Goal: Transaction & Acquisition: Purchase product/service

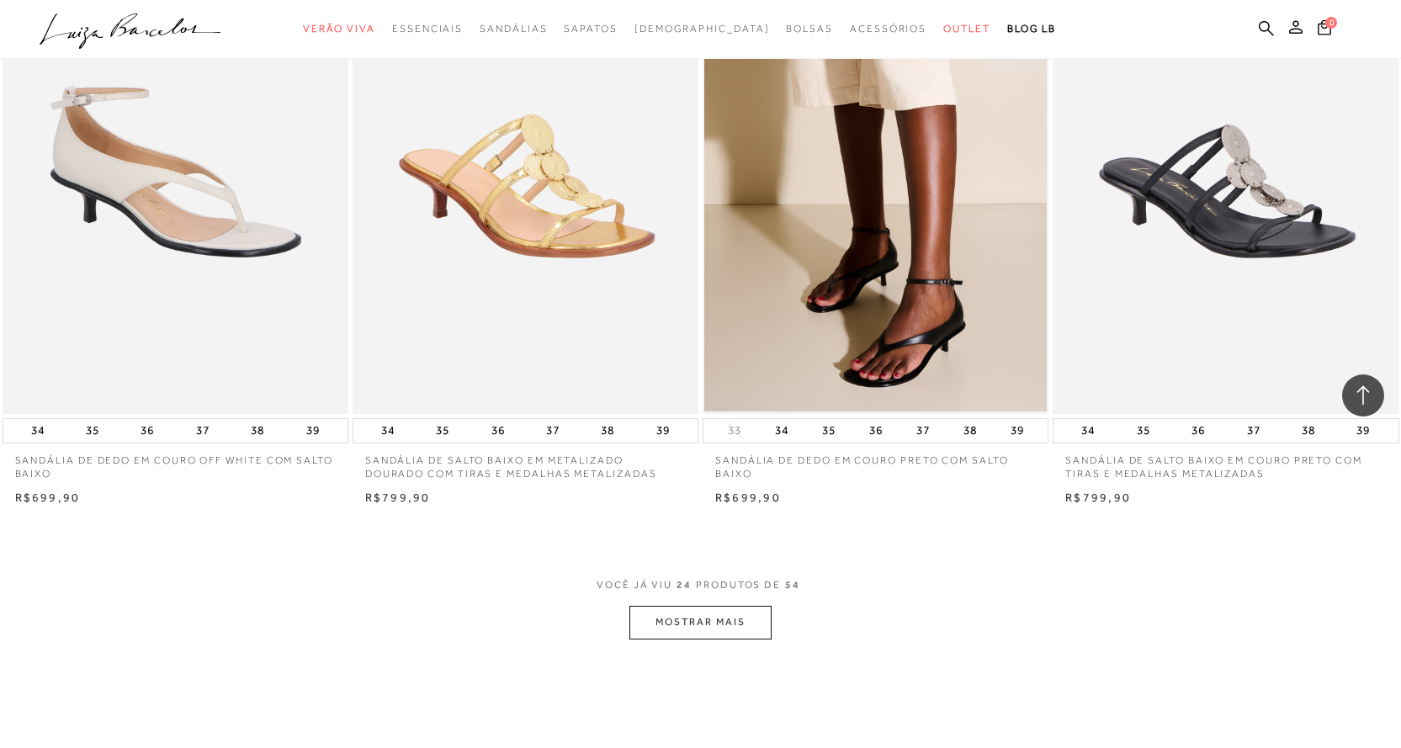
scroll to position [3450, 0]
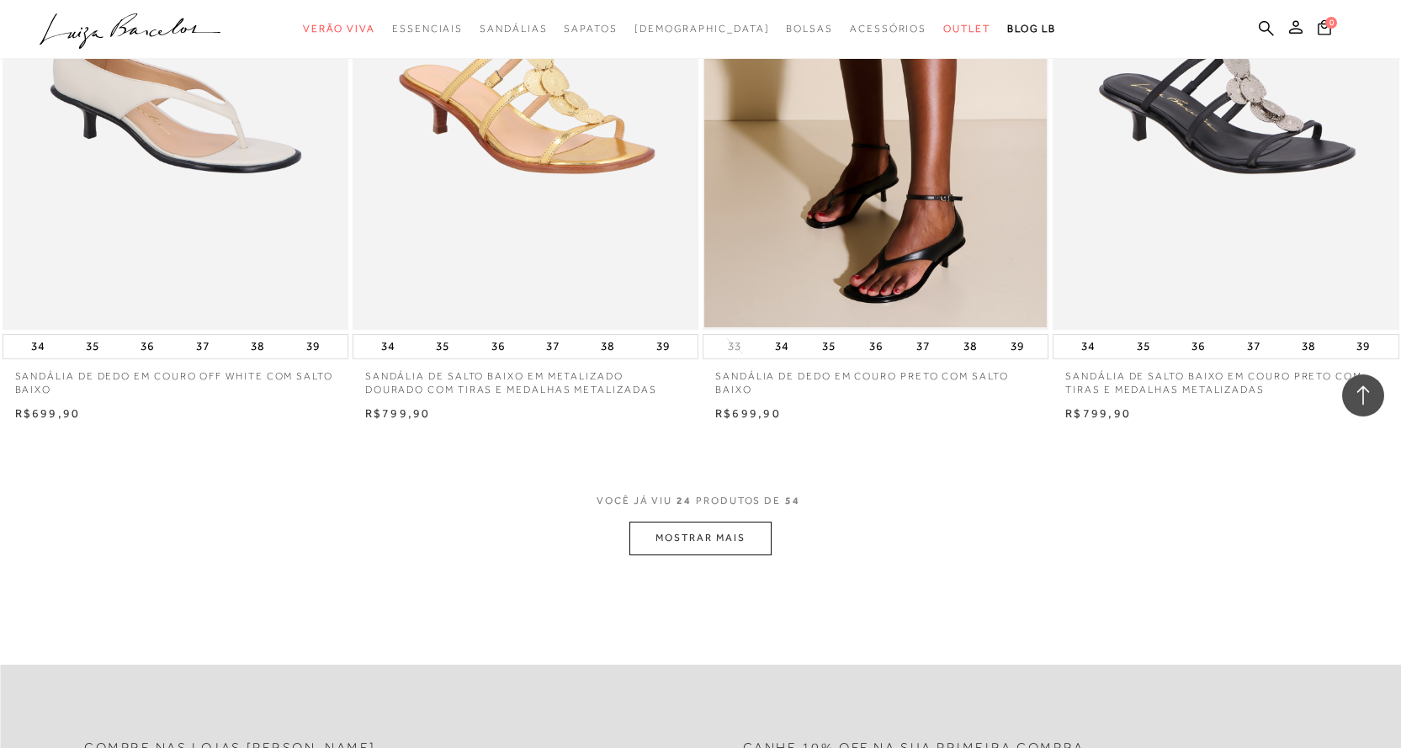
click at [740, 529] on button "MOSTRAR MAIS" at bounding box center [699, 538] width 141 height 33
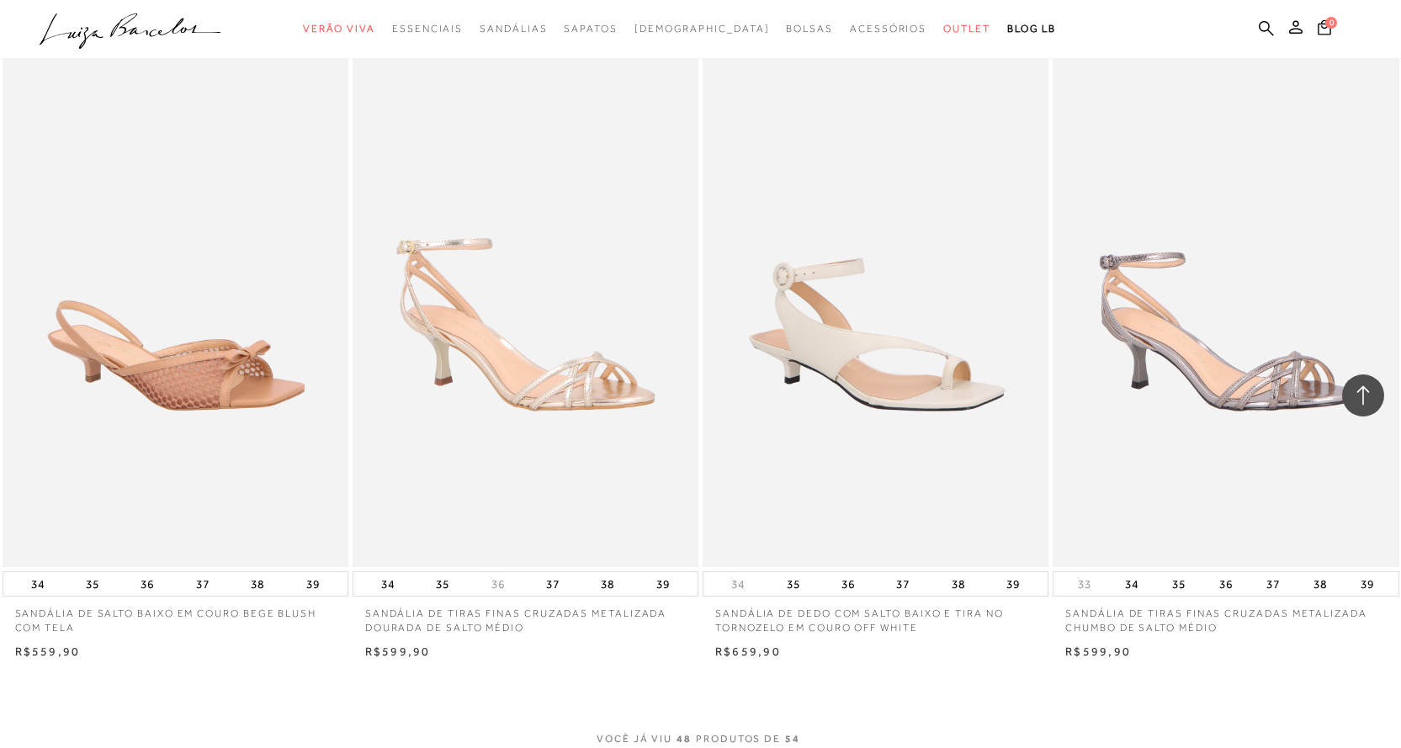
scroll to position [7236, 0]
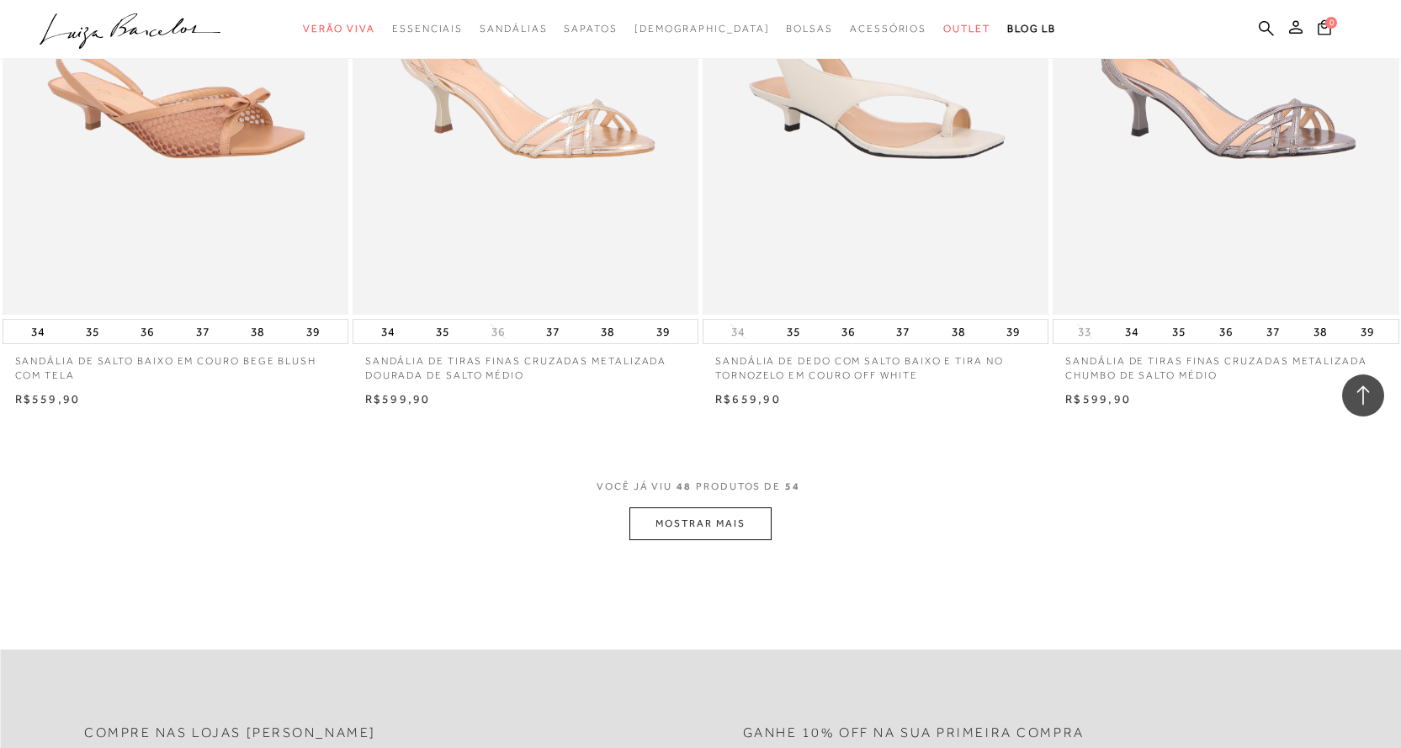
click at [708, 524] on button "MOSTRAR MAIS" at bounding box center [699, 523] width 141 height 33
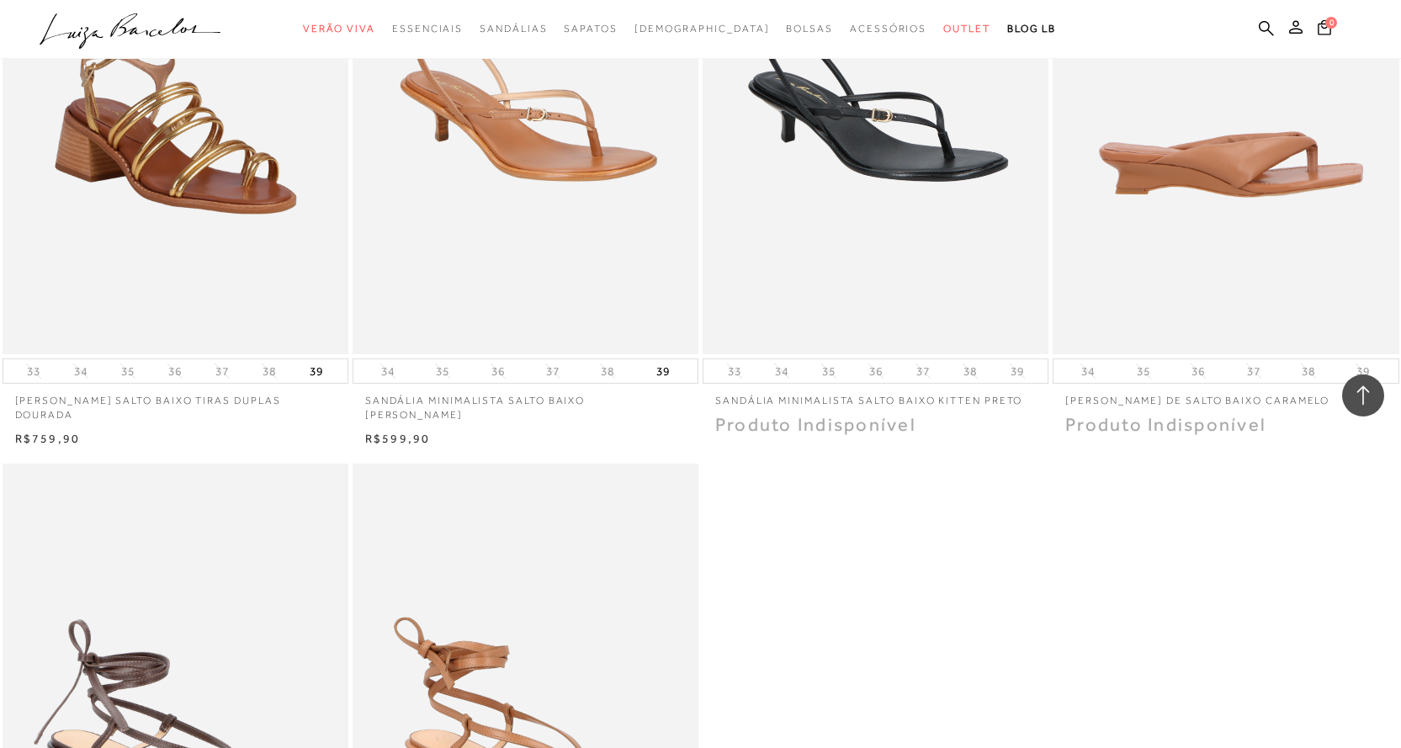
scroll to position [7404, 0]
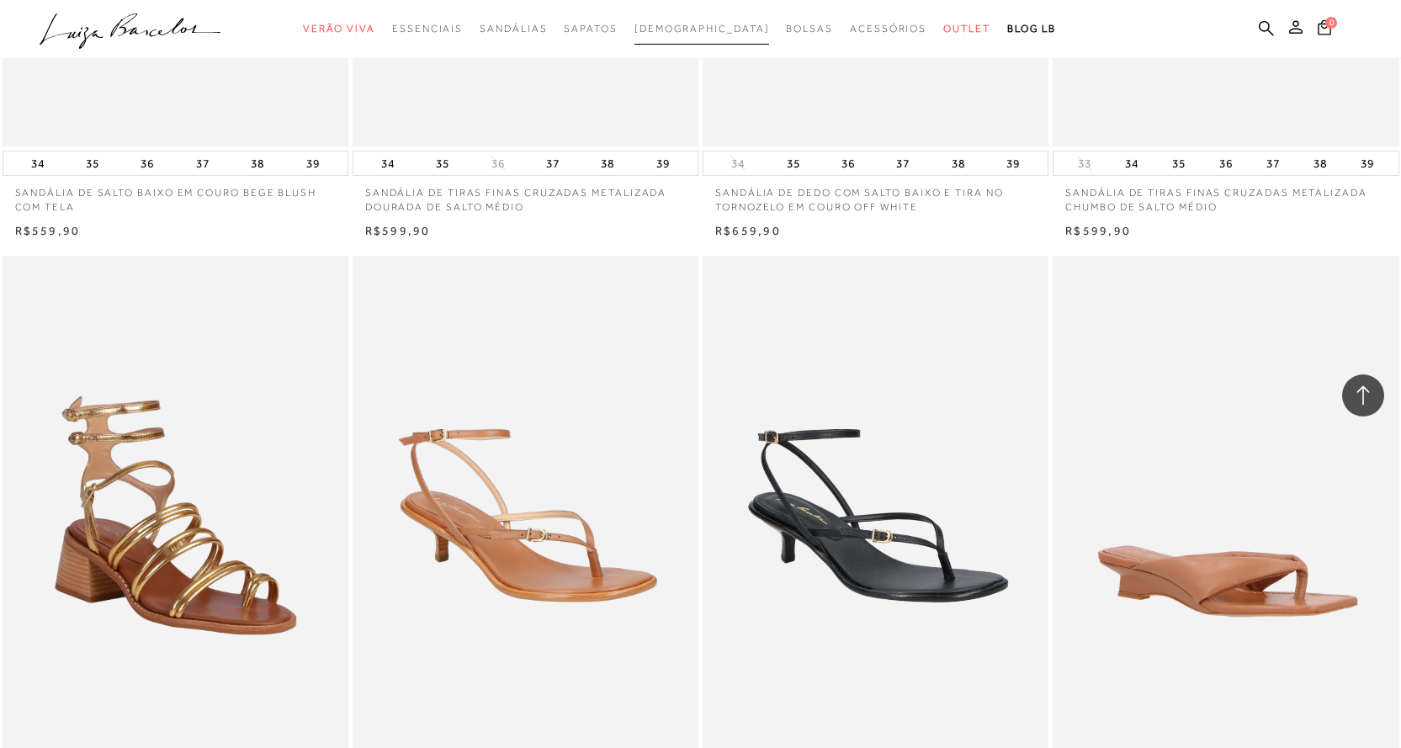
click at [708, 29] on span "[DEMOGRAPHIC_DATA]" at bounding box center [701, 29] width 135 height 12
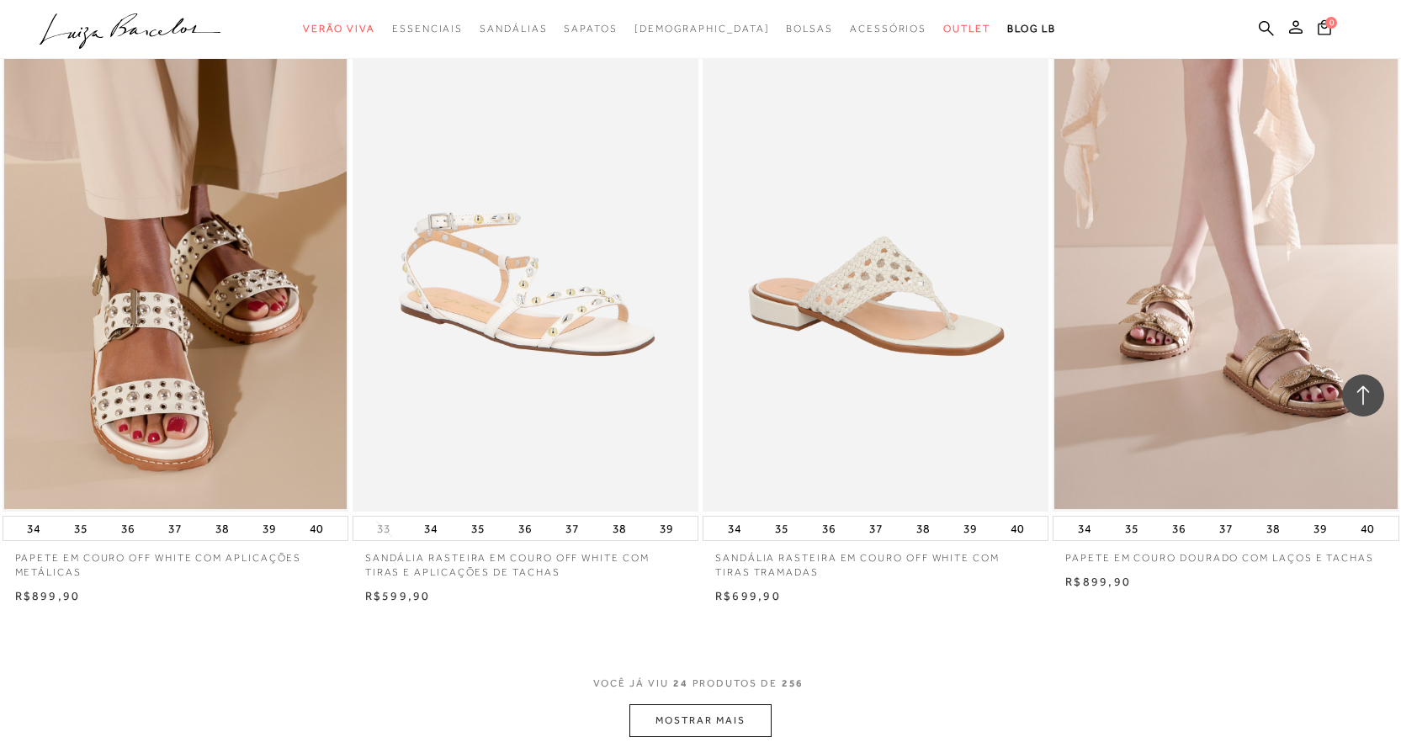
scroll to position [3366, 0]
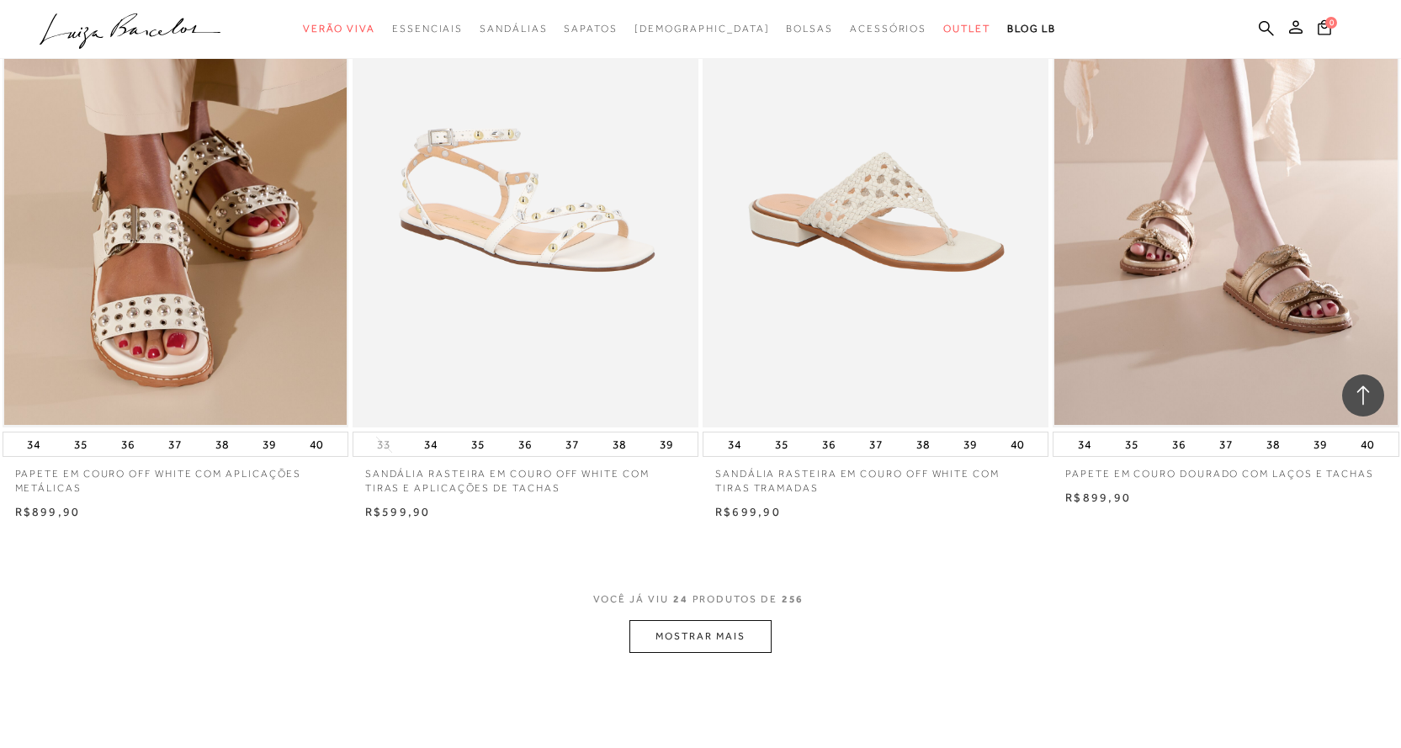
click at [706, 637] on button "MOSTRAR MAIS" at bounding box center [699, 636] width 141 height 33
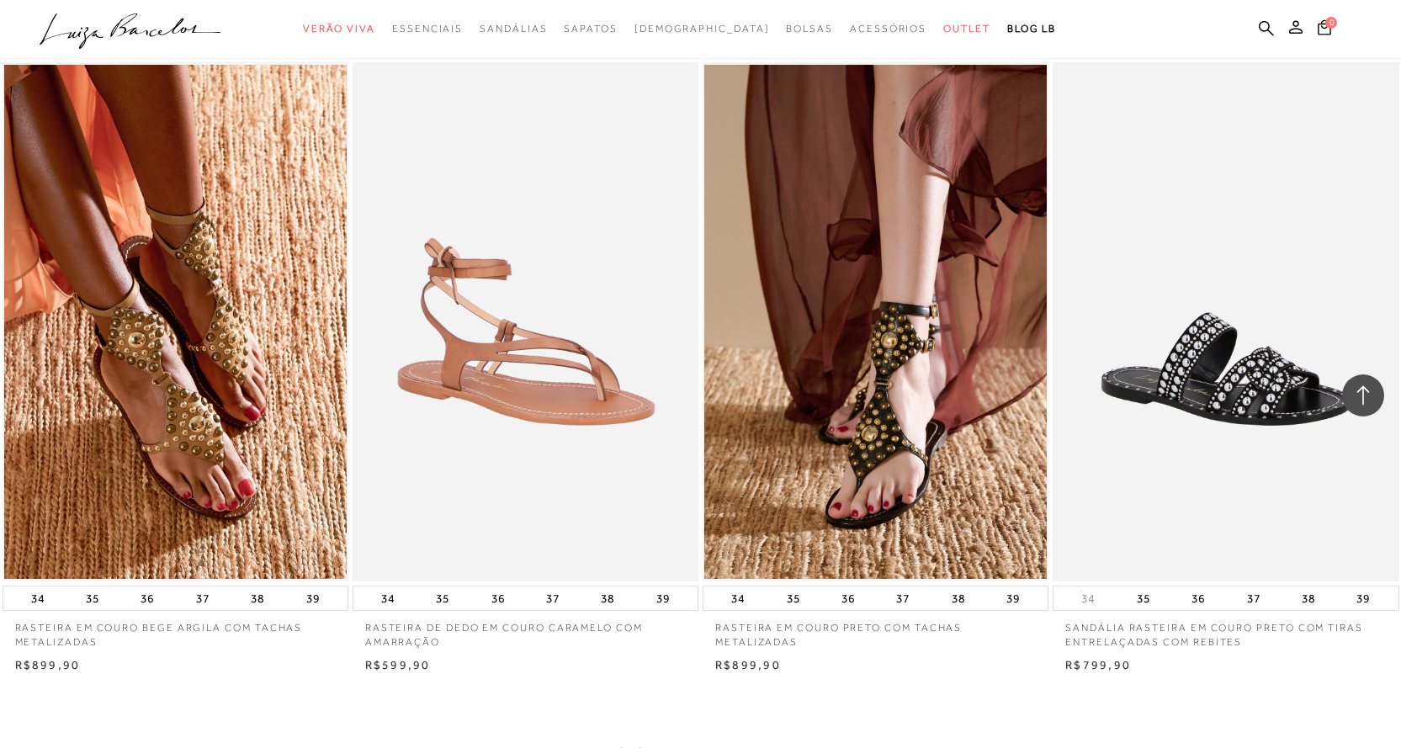
scroll to position [7320, 0]
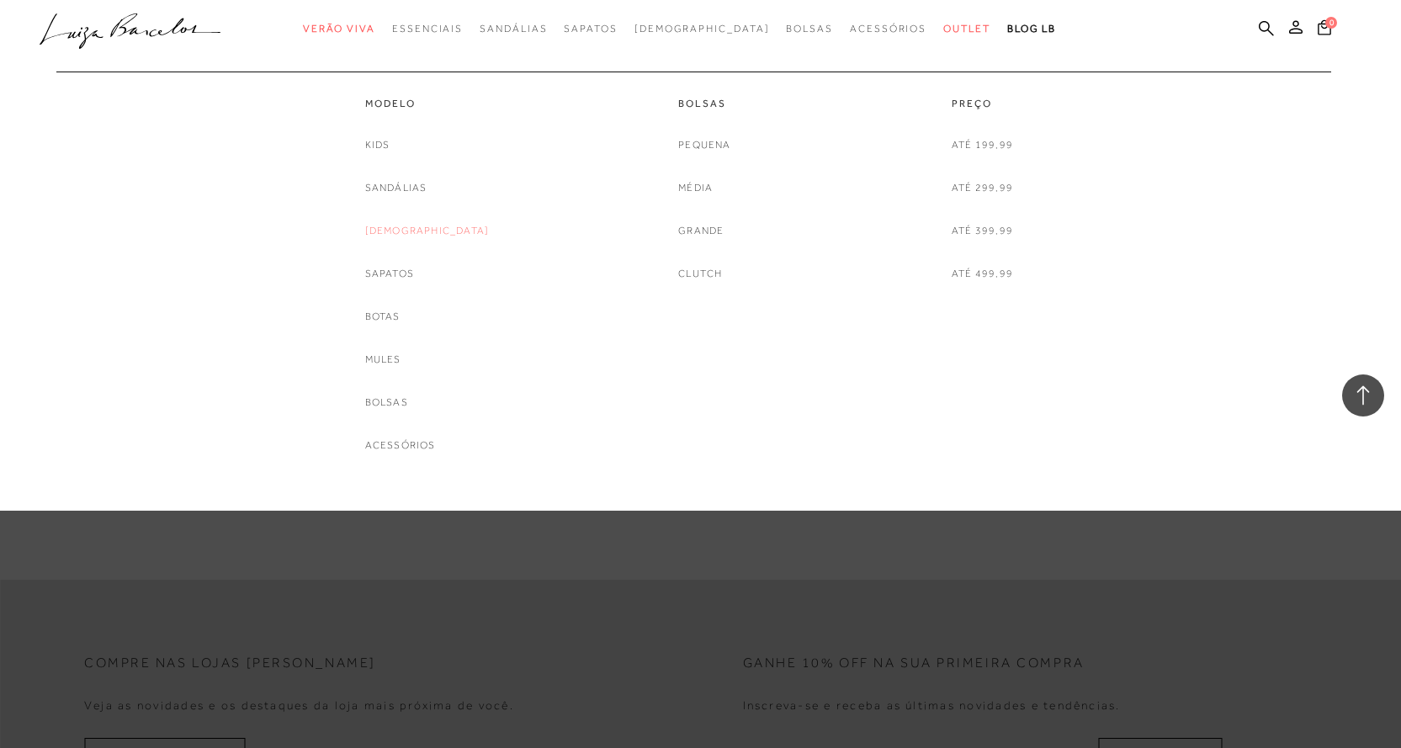
click at [399, 233] on link "[DEMOGRAPHIC_DATA]" at bounding box center [427, 231] width 125 height 18
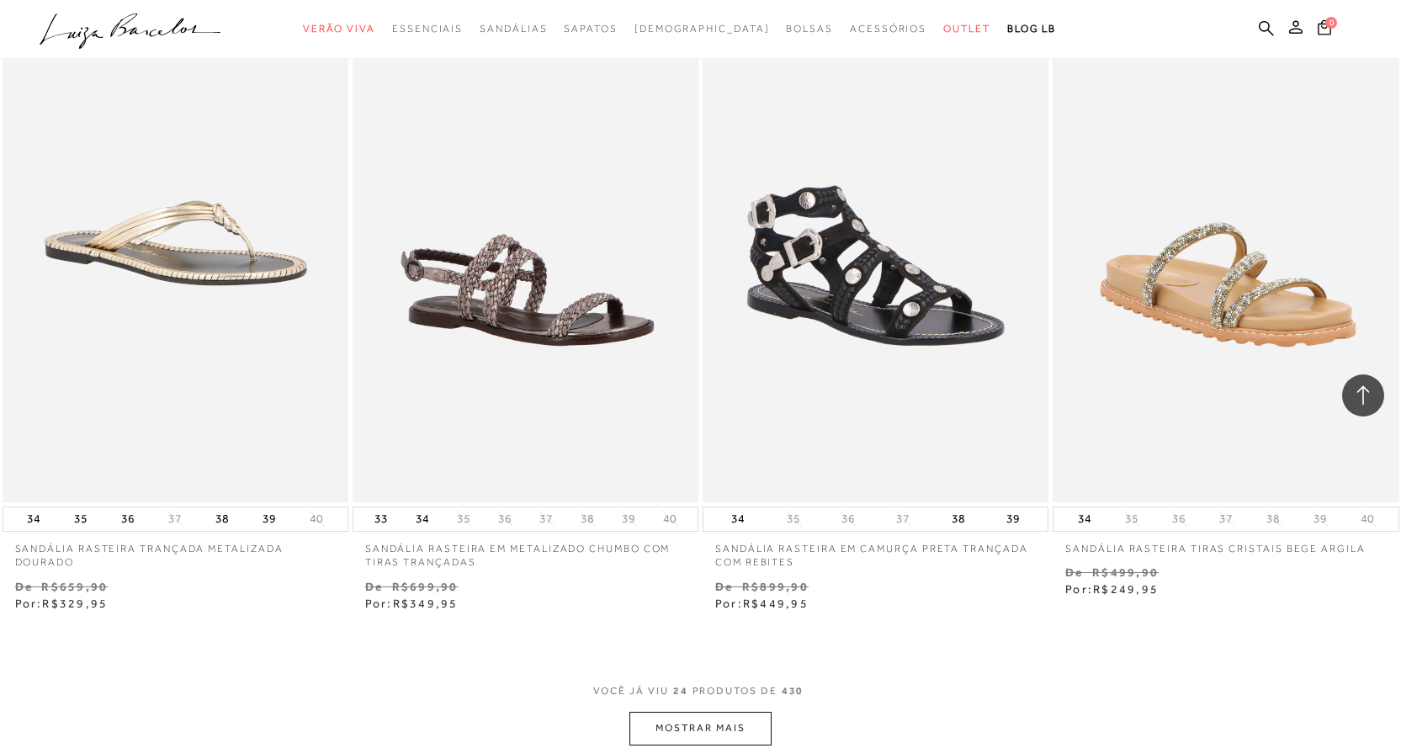
scroll to position [3618, 0]
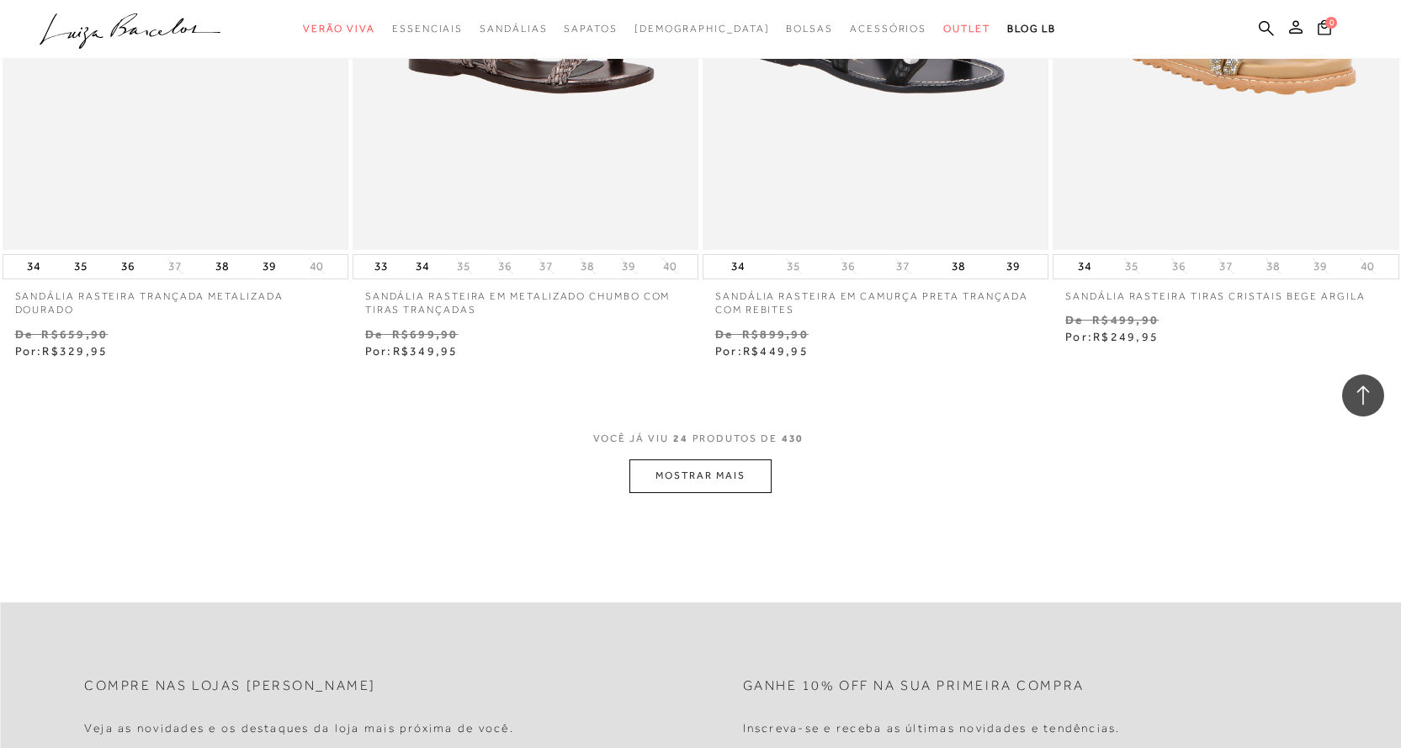
click at [727, 467] on button "MOSTRAR MAIS" at bounding box center [699, 475] width 141 height 33
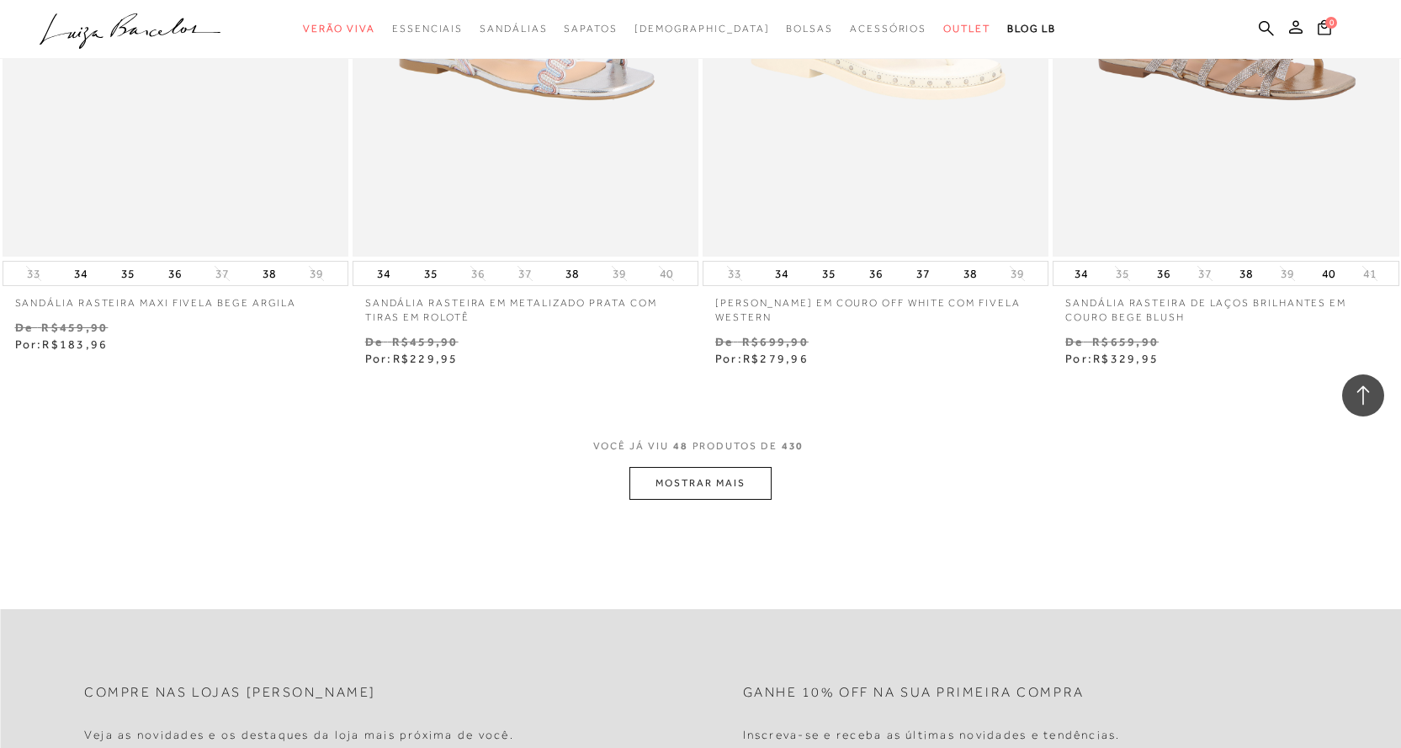
scroll to position [7573, 0]
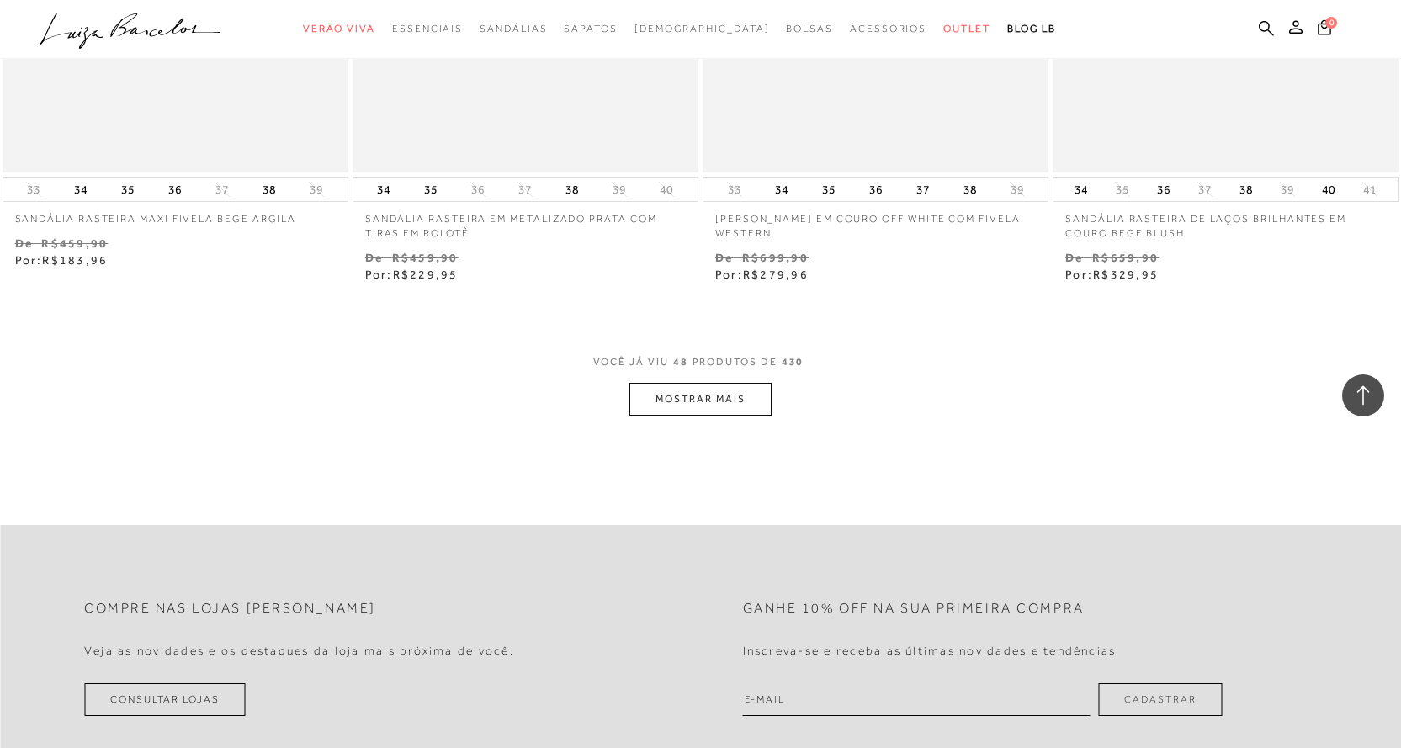
click at [726, 405] on button "MOSTRAR MAIS" at bounding box center [699, 399] width 141 height 33
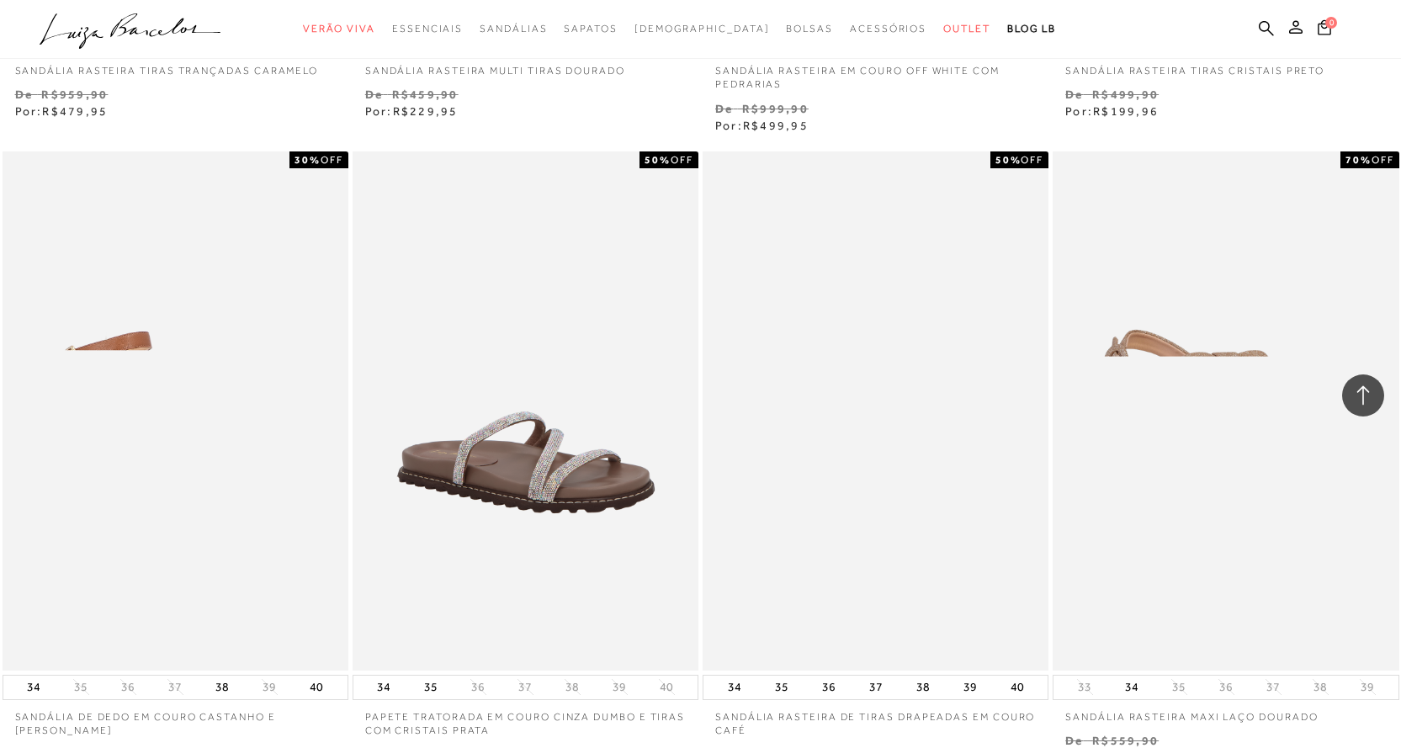
scroll to position [11191, 0]
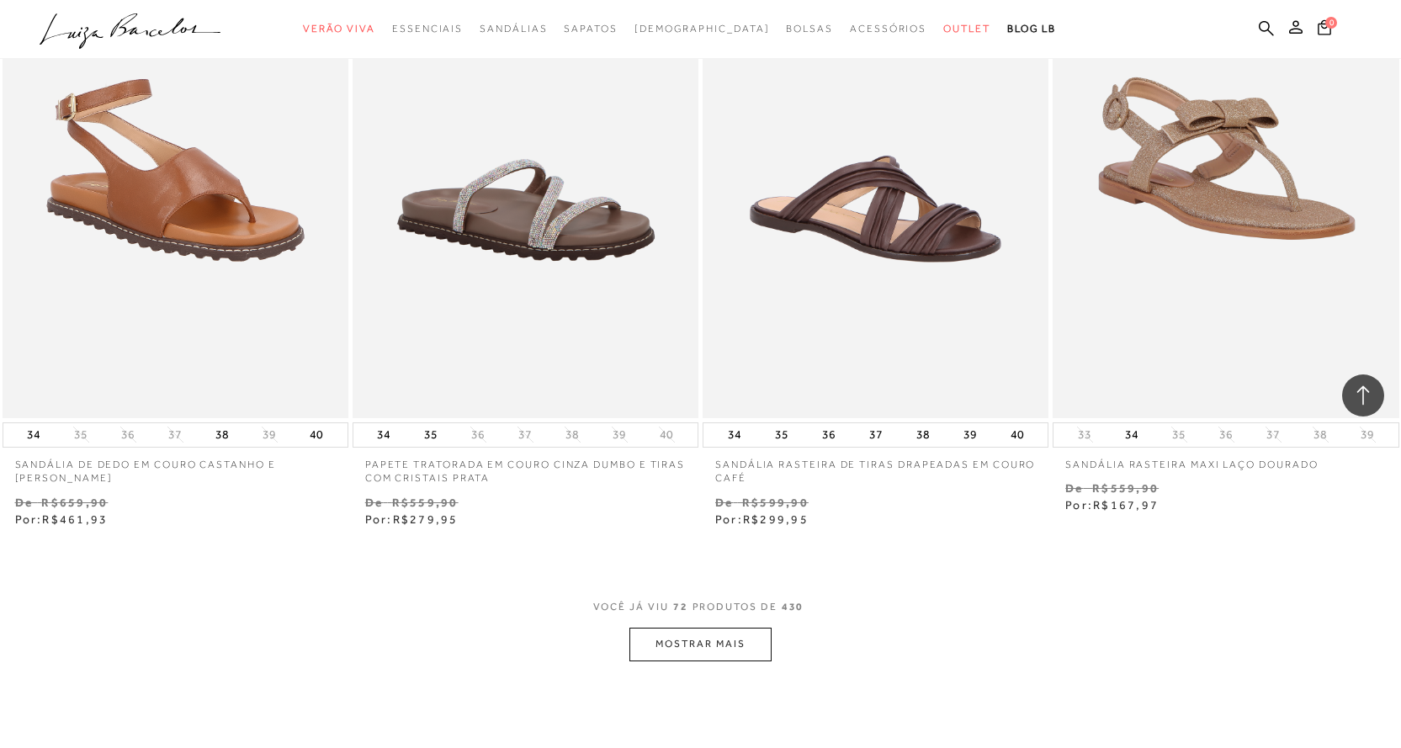
click at [735, 640] on button "MOSTRAR MAIS" at bounding box center [699, 644] width 141 height 33
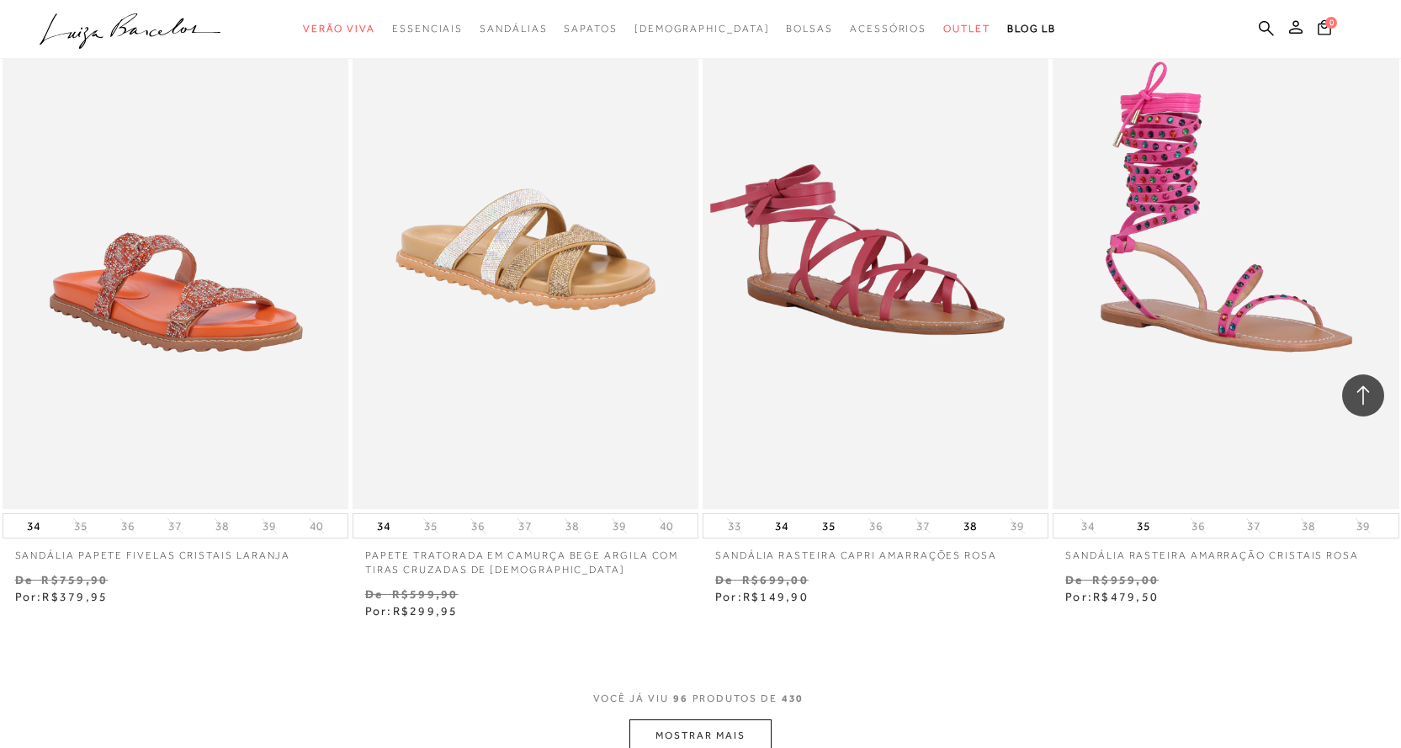
scroll to position [15314, 0]
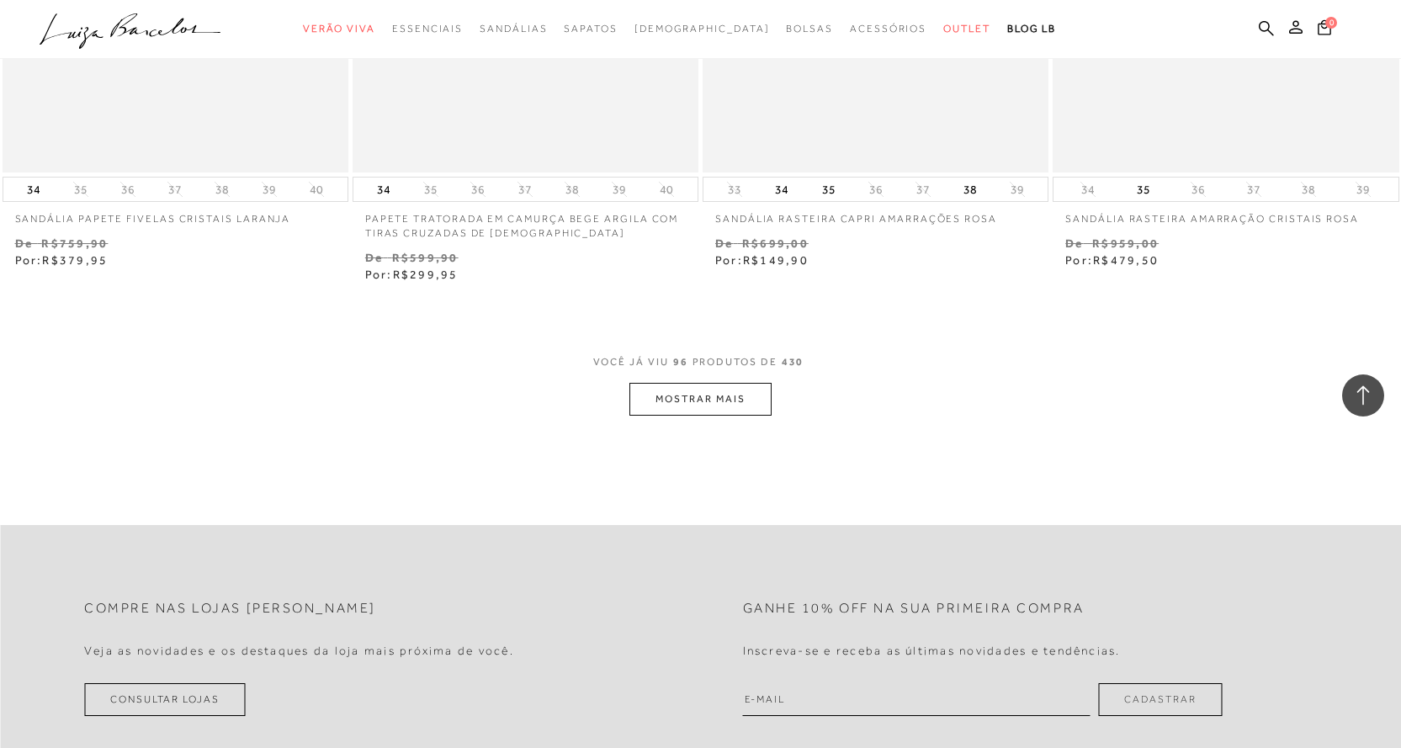
click at [681, 405] on button "MOSTRAR MAIS" at bounding box center [699, 399] width 141 height 33
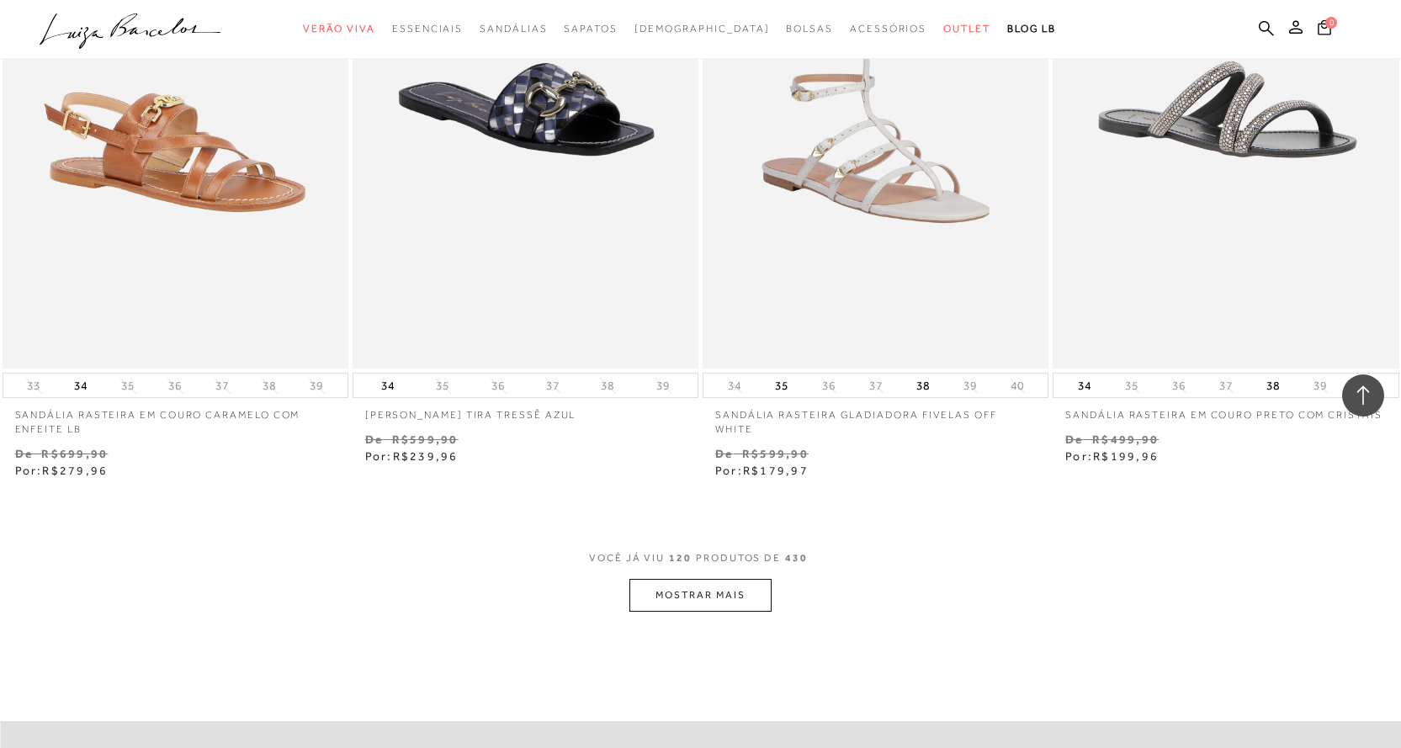
scroll to position [19079, 0]
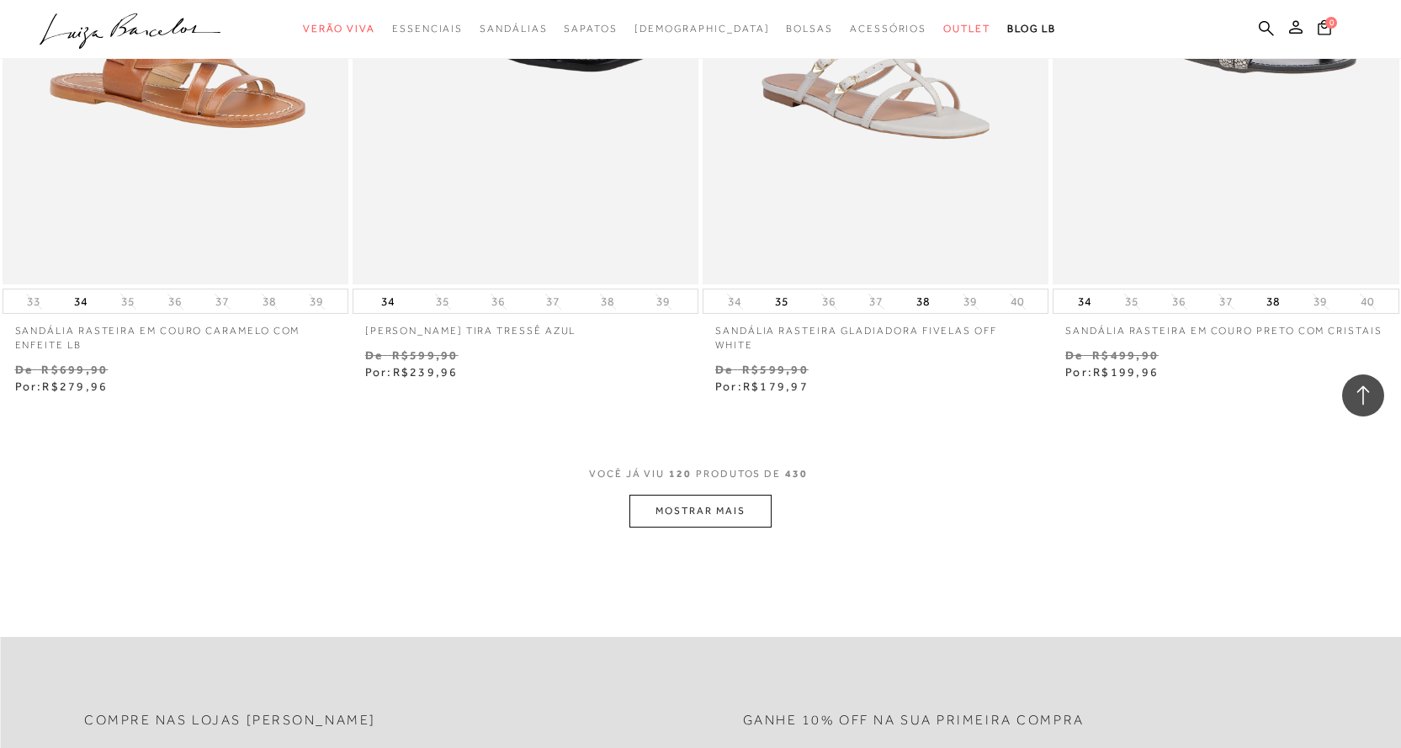
click at [700, 505] on button "MOSTRAR MAIS" at bounding box center [699, 511] width 141 height 33
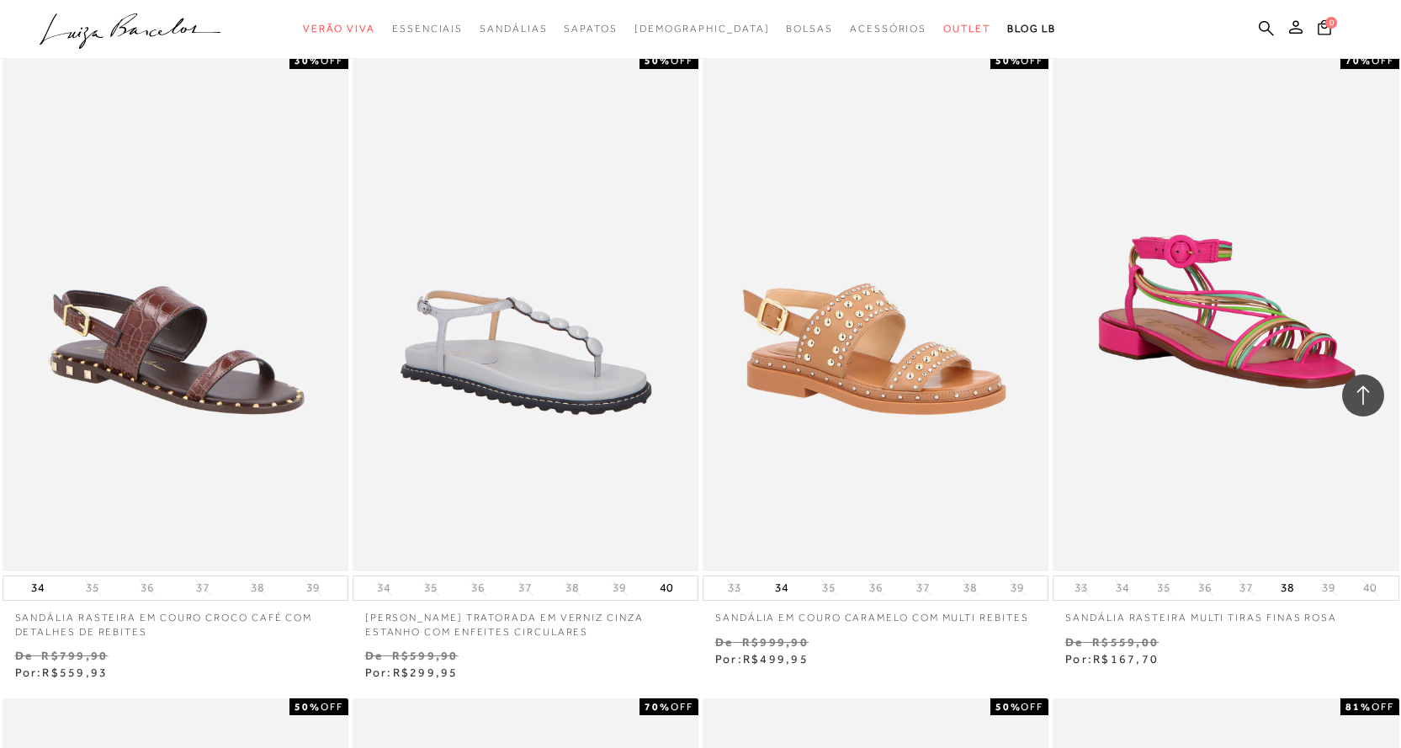
scroll to position [22866, 0]
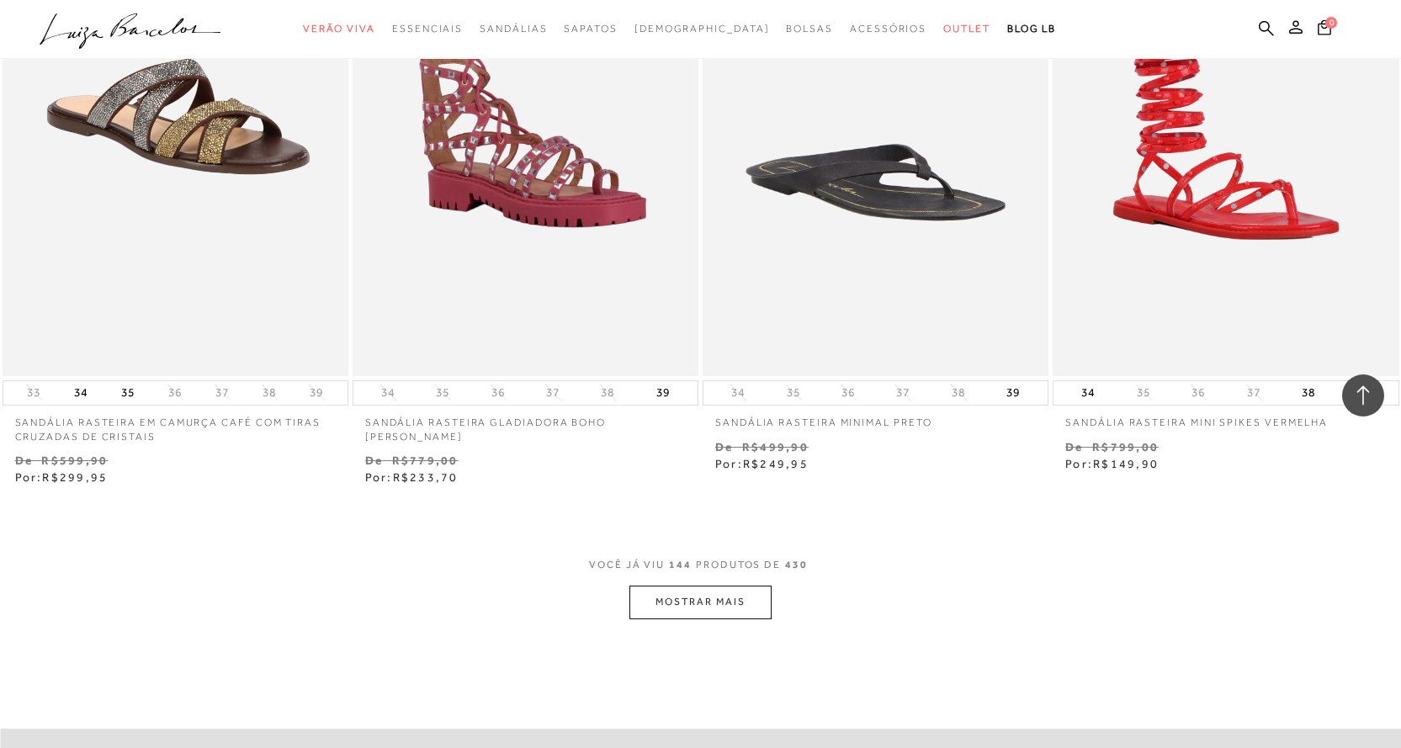
click at [731, 613] on button "MOSTRAR MAIS" at bounding box center [699, 602] width 141 height 33
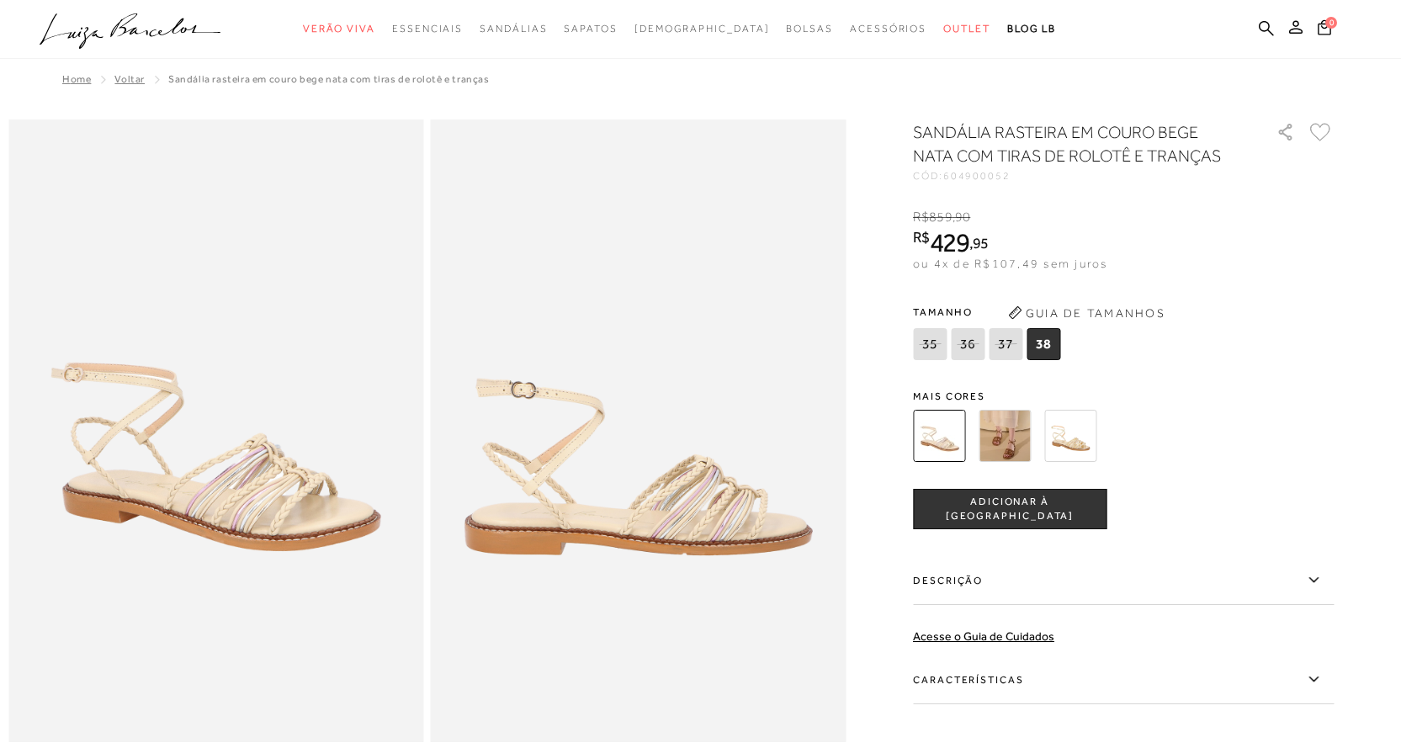
click at [1020, 440] on img at bounding box center [1005, 436] width 52 height 52
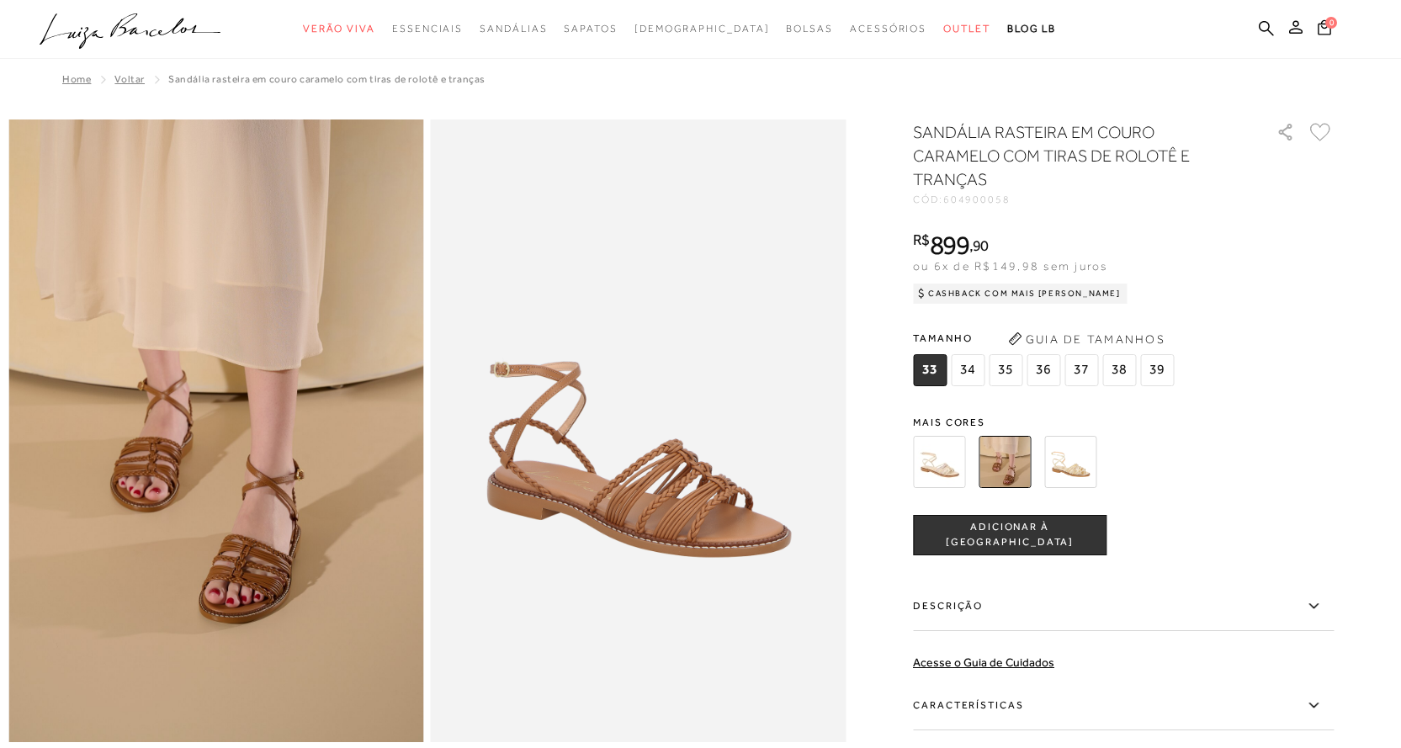
click at [1080, 471] on img at bounding box center [1070, 462] width 52 height 52
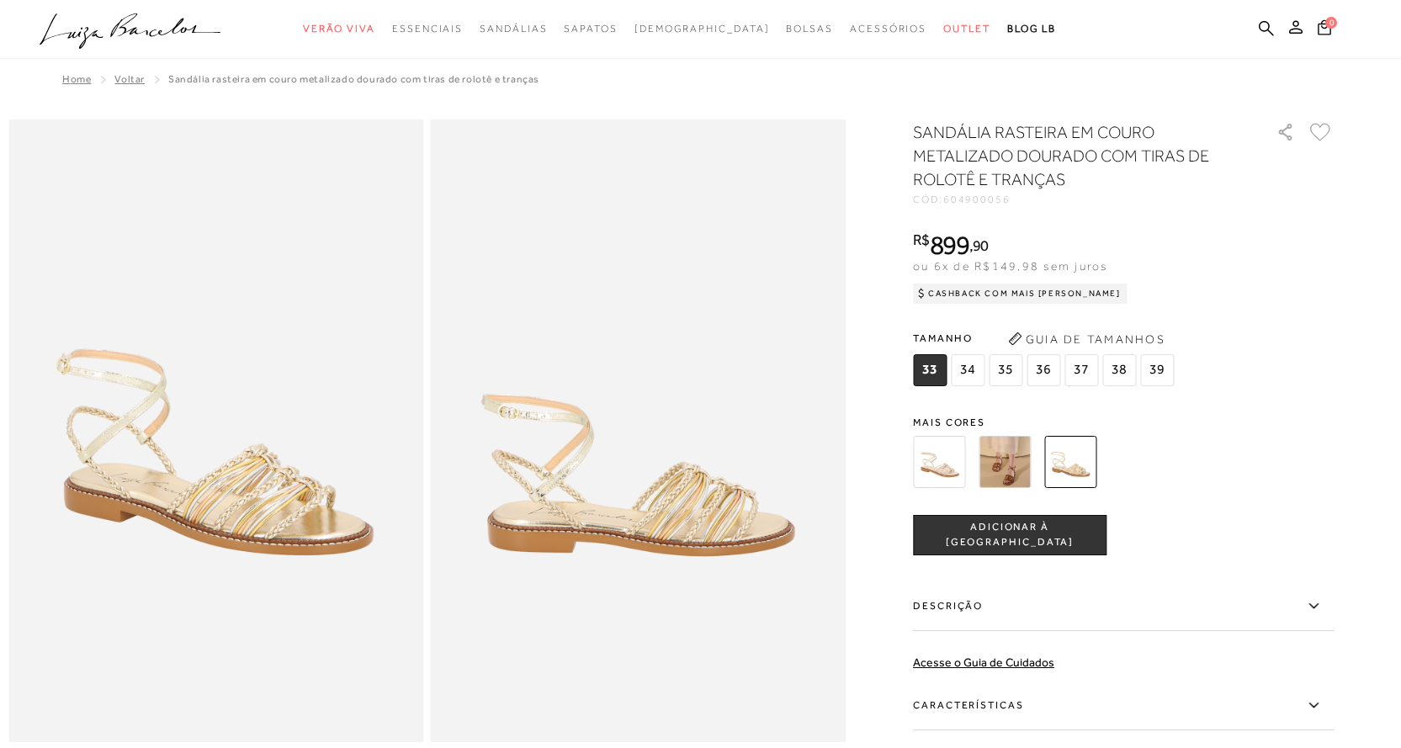
click at [942, 468] on img at bounding box center [939, 462] width 52 height 52
